Goal: Task Accomplishment & Management: Manage account settings

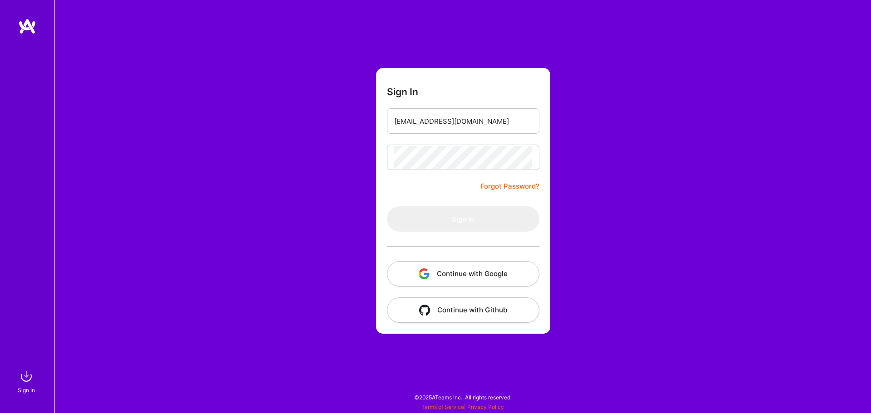
click at [459, 267] on button "Continue with Google" at bounding box center [463, 273] width 152 height 25
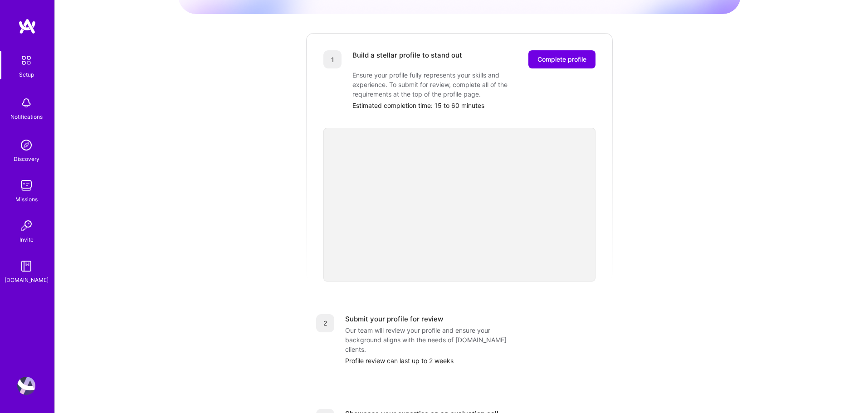
scroll to position [95, 0]
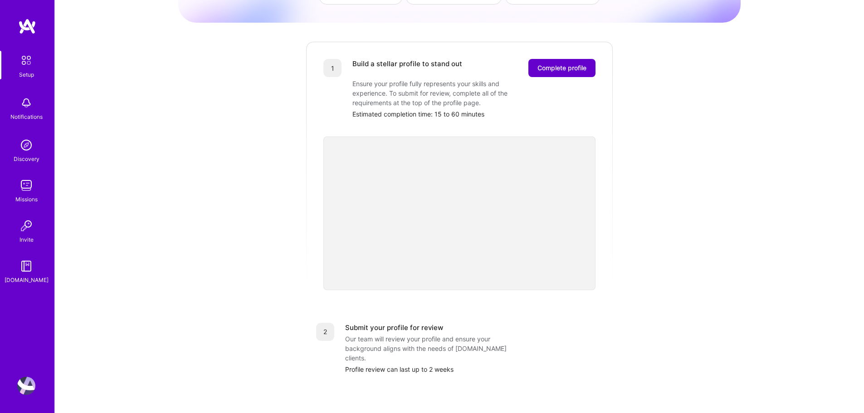
click at [564, 64] on span "Complete profile" at bounding box center [562, 68] width 49 height 9
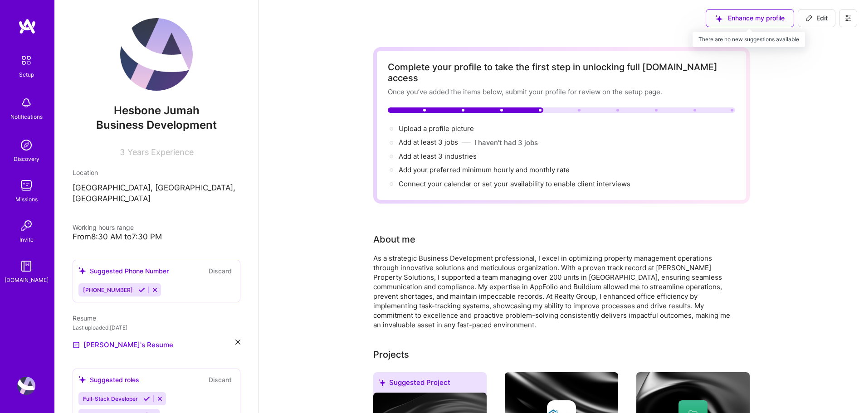
click at [748, 20] on div "Enhance my profile" at bounding box center [750, 18] width 88 height 18
click at [761, 15] on div "Enhance my profile" at bounding box center [750, 18] width 88 height 18
click at [152, 287] on icon at bounding box center [155, 290] width 7 height 7
click at [211, 266] on button "Discard" at bounding box center [220, 271] width 29 height 10
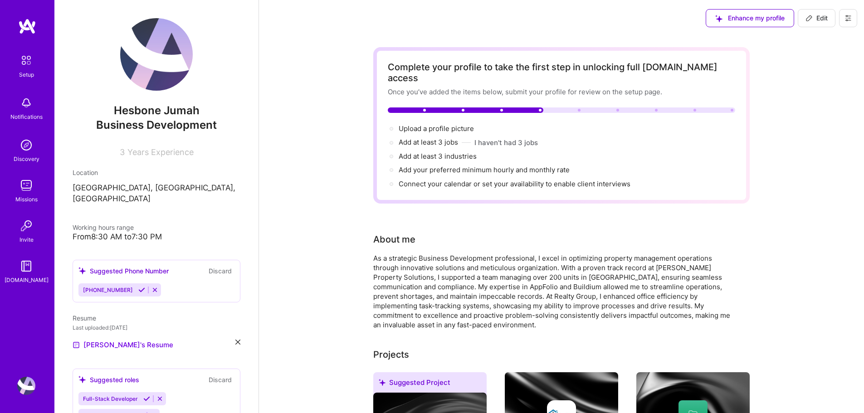
click at [152, 287] on icon at bounding box center [155, 290] width 7 height 7
click at [233, 329] on div "Hesbone Jumah Business Development 3 Years Experience Location [GEOGRAPHIC_DATA…" at bounding box center [156, 206] width 204 height 413
click at [229, 328] on div "Resume Last uploaded: [DATE] Hesbone's Resume" at bounding box center [157, 332] width 168 height 37
click at [236, 340] on icon at bounding box center [238, 342] width 5 height 5
click at [125, 330] on div "Upload your Resume PDF file format" at bounding box center [122, 339] width 62 height 19
